Goal: Task Accomplishment & Management: Manage account settings

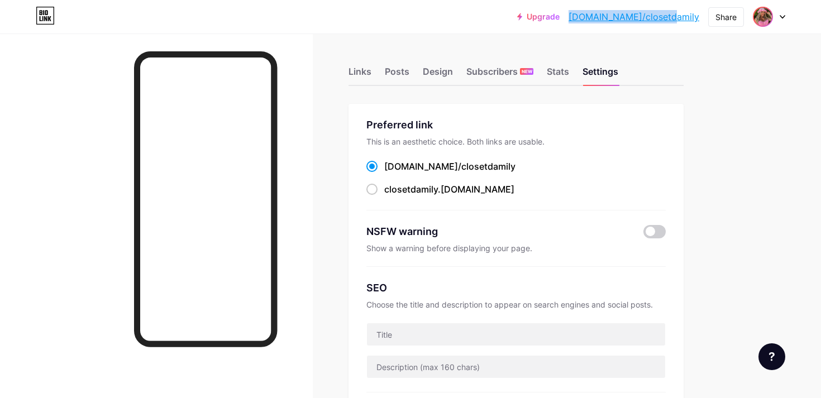
click at [768, 25] on span at bounding box center [763, 17] width 18 height 18
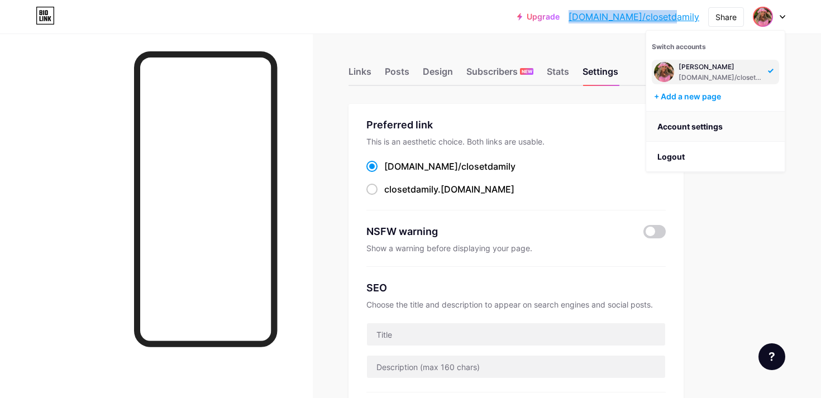
click at [703, 130] on link "Account settings" at bounding box center [715, 127] width 138 height 30
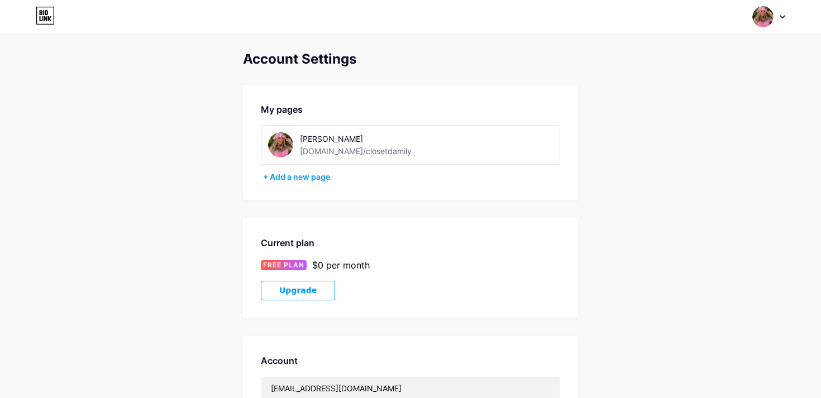
click at [776, 14] on div at bounding box center [769, 17] width 32 height 20
click at [692, 128] on link "Dashboard" at bounding box center [715, 127] width 138 height 30
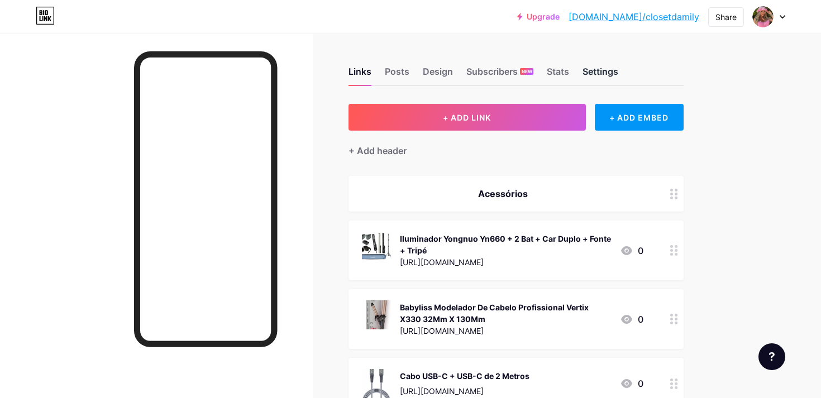
click at [591, 70] on div "Settings" at bounding box center [600, 75] width 36 height 20
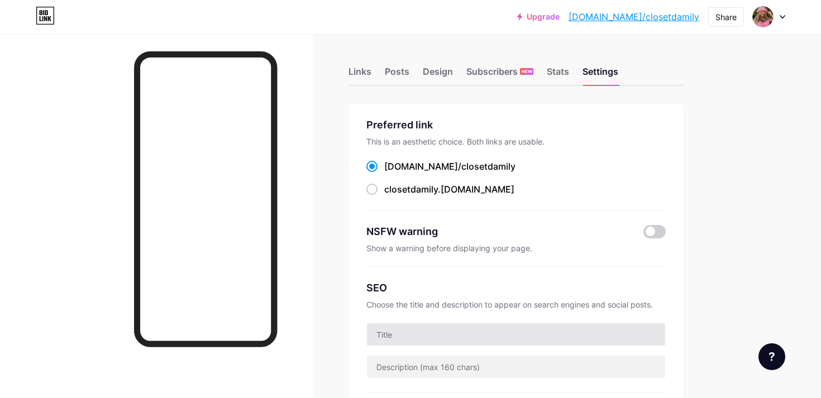
click at [422, 332] on input "text" at bounding box center [516, 334] width 298 height 22
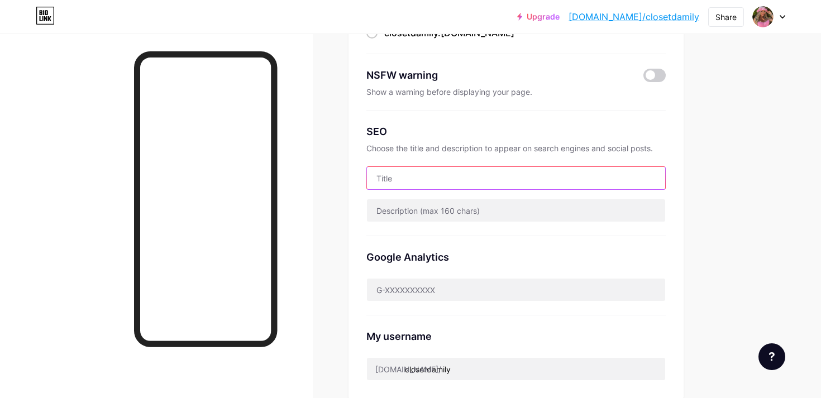
scroll to position [155, 0]
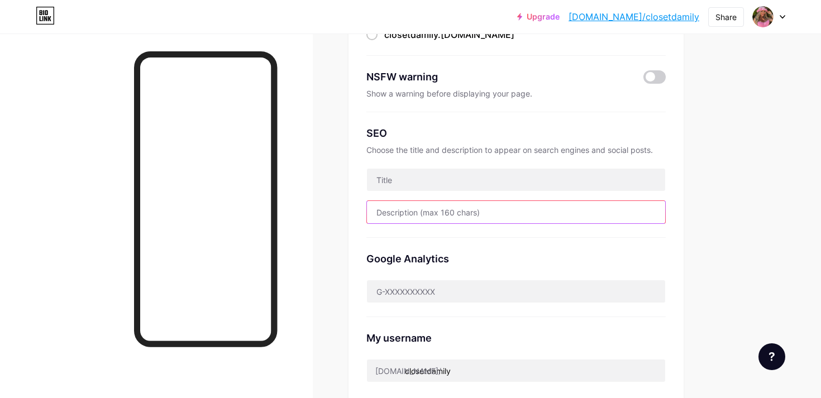
click at [461, 208] on input "text" at bounding box center [516, 212] width 298 height 22
type input "d"
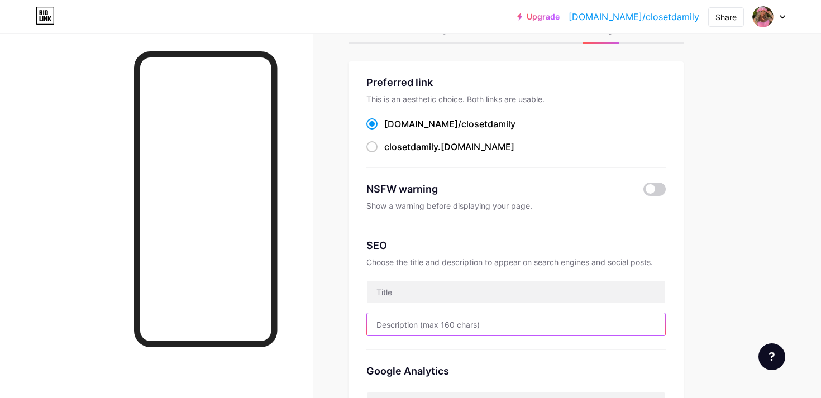
scroll to position [42, 0]
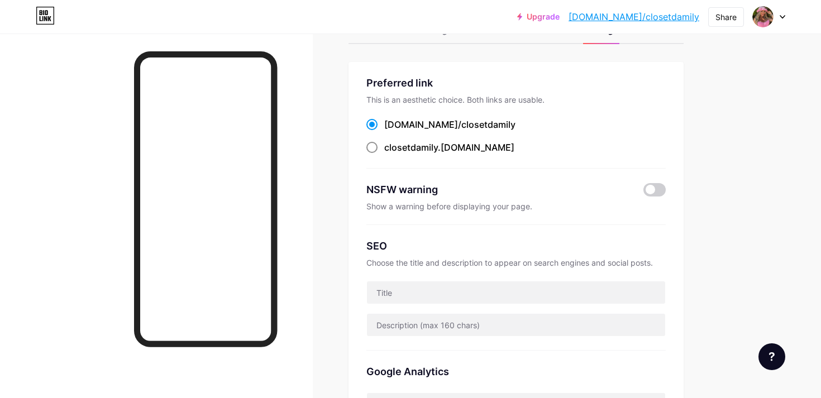
click at [395, 143] on span "closetdamily" at bounding box center [411, 147] width 54 height 11
click at [391, 154] on input "closetdamily .[DOMAIN_NAME]" at bounding box center [387, 157] width 7 height 7
radio input "true"
click at [372, 124] on span at bounding box center [371, 124] width 11 height 11
click at [384, 131] on input "[DOMAIN_NAME]/ closetdamily" at bounding box center [387, 134] width 7 height 7
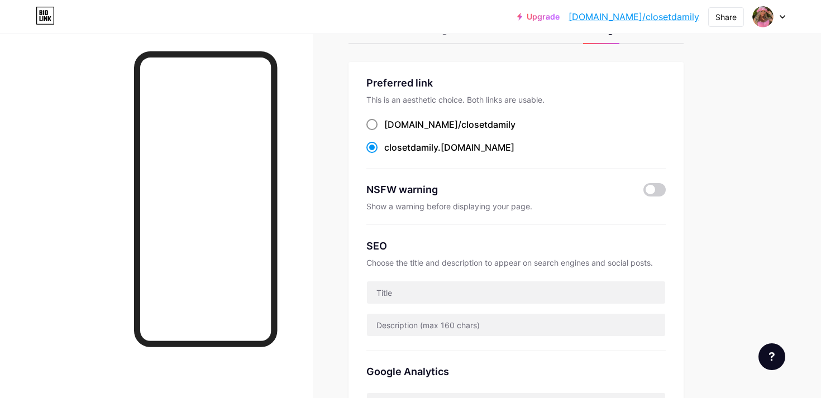
radio input "true"
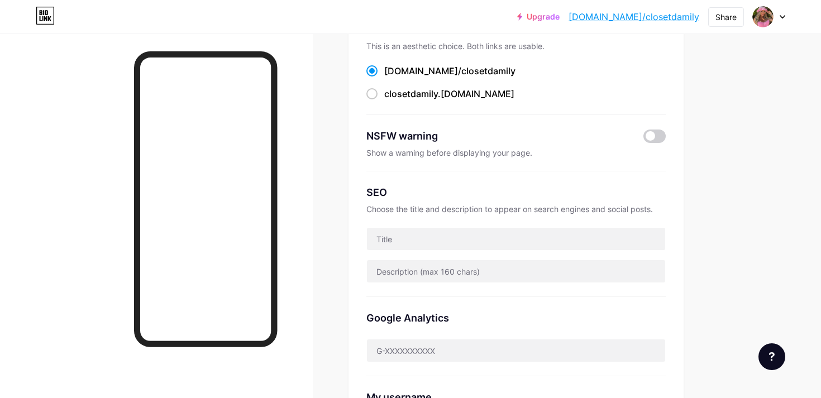
scroll to position [0, 0]
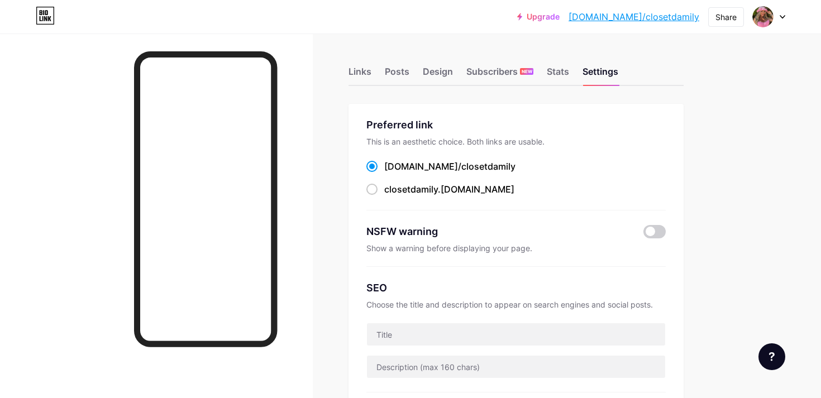
click at [767, 26] on span at bounding box center [762, 16] width 21 height 21
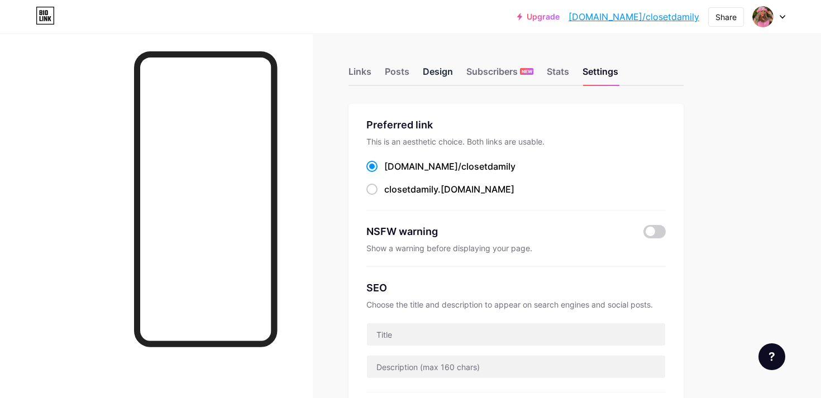
click at [449, 69] on div "Design" at bounding box center [438, 75] width 30 height 20
click at [510, 73] on div "Subscribers NEW" at bounding box center [499, 75] width 67 height 20
click at [389, 70] on div "Posts" at bounding box center [397, 75] width 25 height 20
click at [352, 74] on div "Links" at bounding box center [359, 75] width 23 height 20
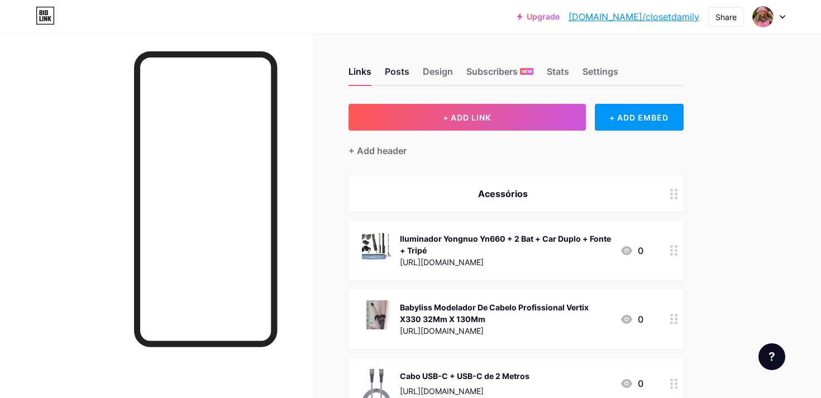
click at [401, 69] on div "Posts" at bounding box center [397, 75] width 25 height 20
click at [360, 76] on div "Links" at bounding box center [359, 75] width 23 height 20
